Goal: Find specific page/section: Find specific page/section

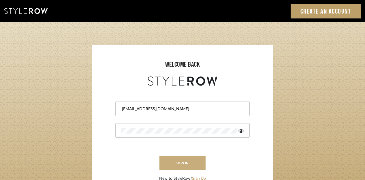
click at [180, 164] on button "sign in" at bounding box center [182, 163] width 46 height 14
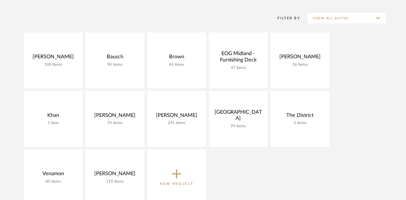
scroll to position [192, 0]
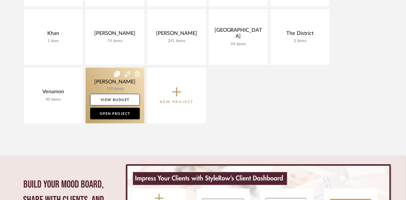
click at [132, 82] on link at bounding box center [115, 96] width 59 height 56
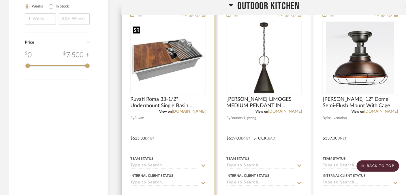
scroll to position [971, 0]
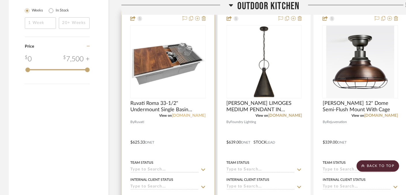
click at [198, 114] on link "build.com" at bounding box center [189, 115] width 34 height 4
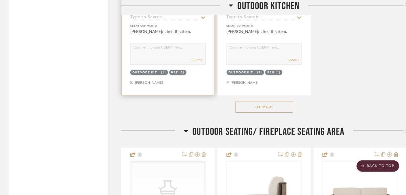
scroll to position [1653, 0]
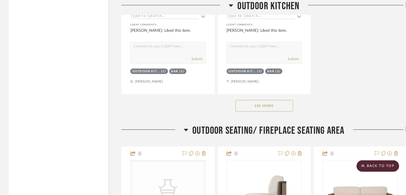
click at [268, 102] on button "See More" at bounding box center [265, 106] width 58 height 12
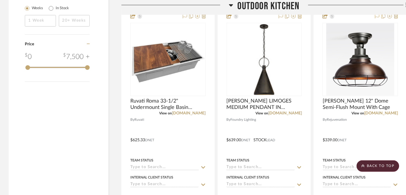
scroll to position [942, 0]
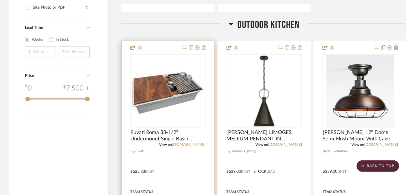
click at [201, 142] on link "build.com" at bounding box center [189, 144] width 34 height 4
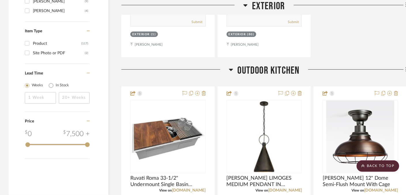
scroll to position [988, 0]
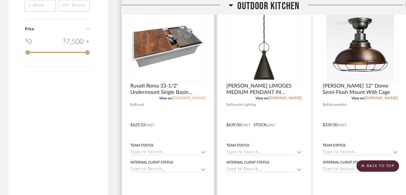
click at [193, 96] on link "build.com" at bounding box center [189, 98] width 34 height 4
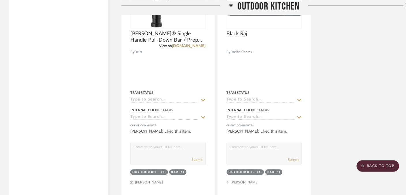
scroll to position [1615, 0]
